Goal: Task Accomplishment & Management: Complete application form

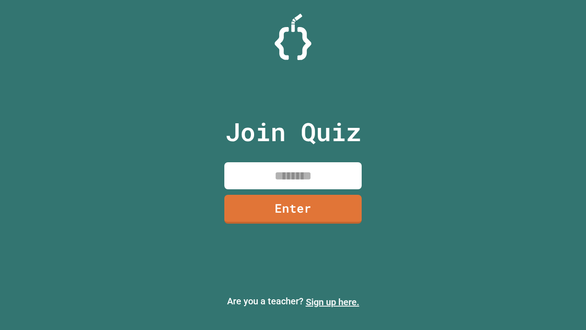
click at [332, 302] on link "Sign up here." at bounding box center [333, 301] width 54 height 11
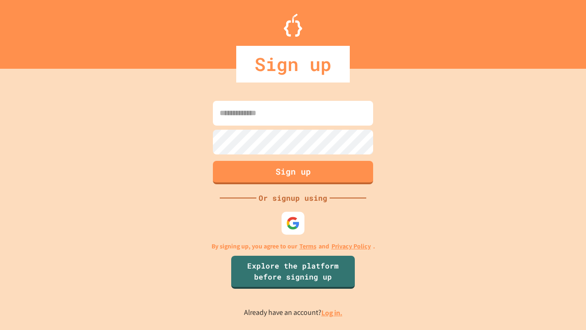
click at [332, 312] on link "Log in." at bounding box center [331, 313] width 21 height 10
